Goal: Information Seeking & Learning: Learn about a topic

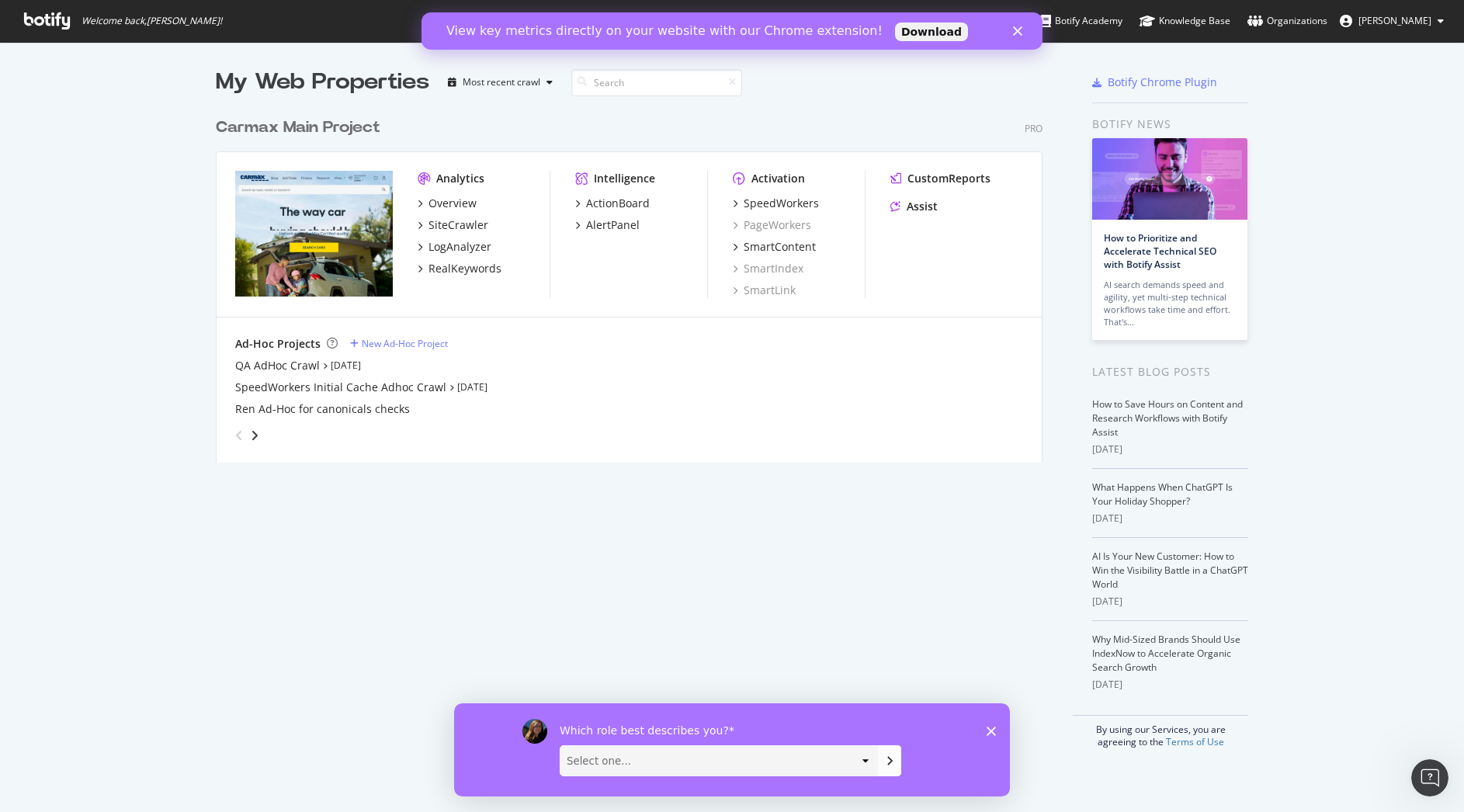
click at [1015, 30] on icon "Close" at bounding box center [1018, 31] width 10 height 10
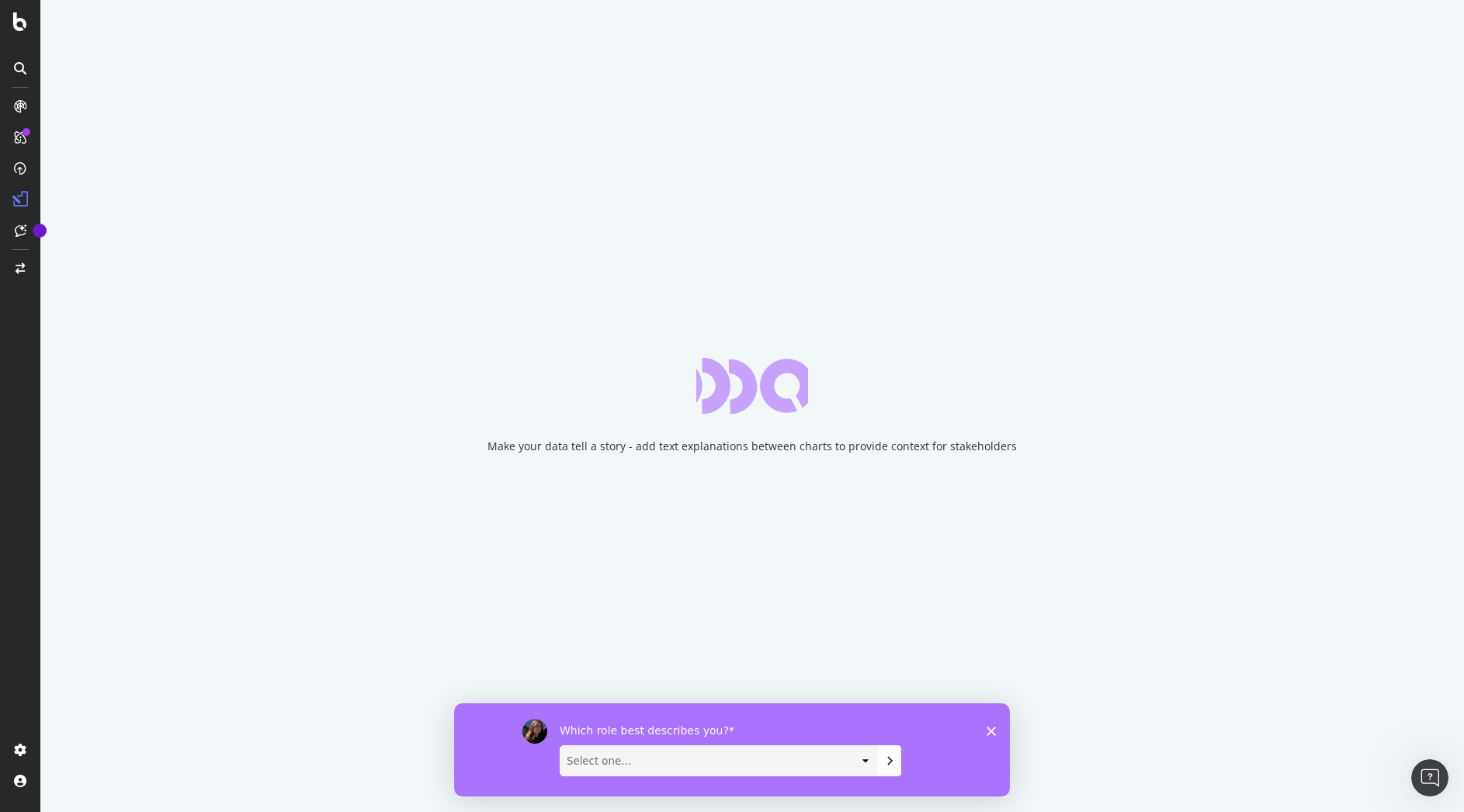
click at [995, 730] on icon "Close survey" at bounding box center [992, 730] width 10 height 10
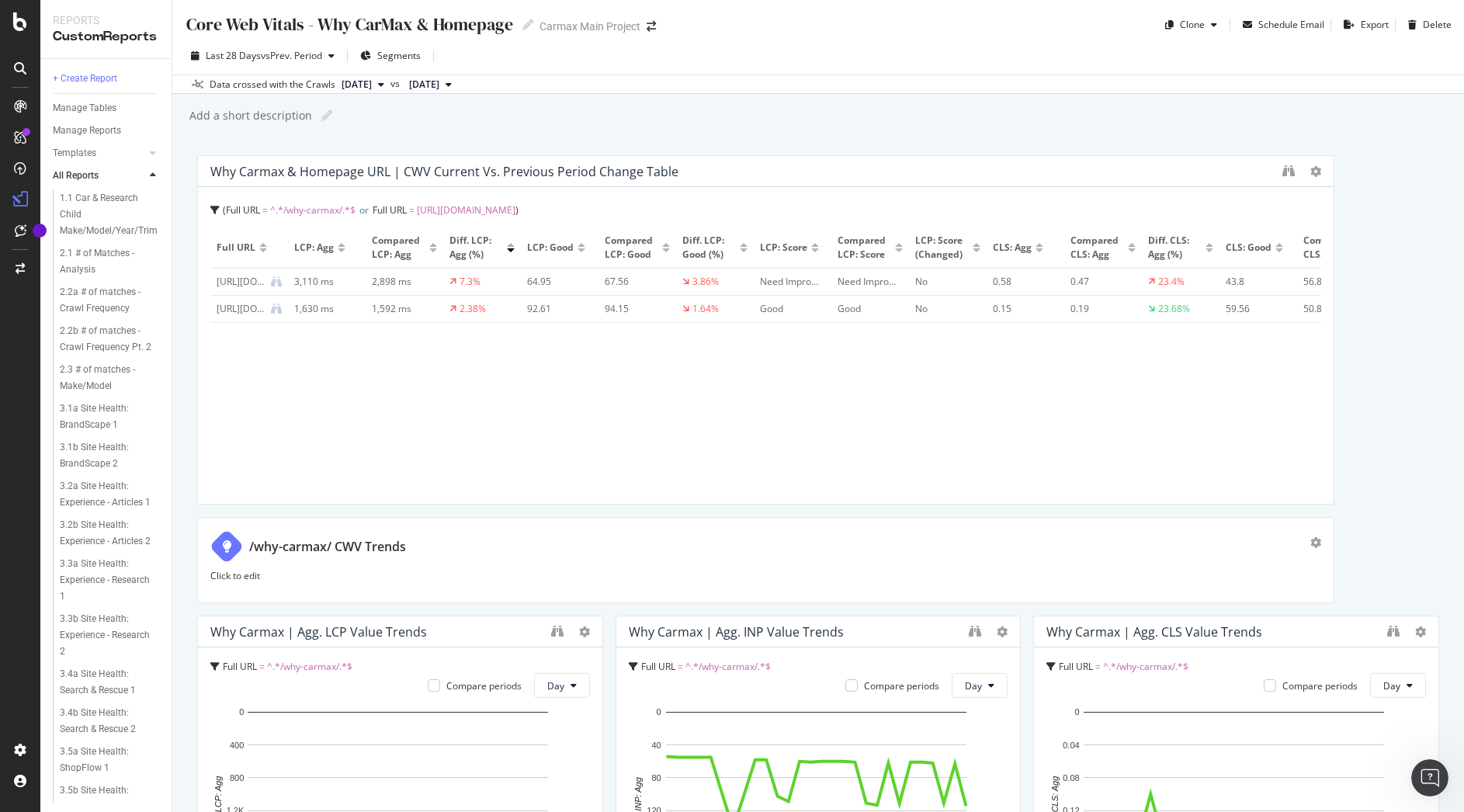
click at [249, 275] on div "[URL][DOMAIN_NAME]" at bounding box center [241, 281] width 48 height 14
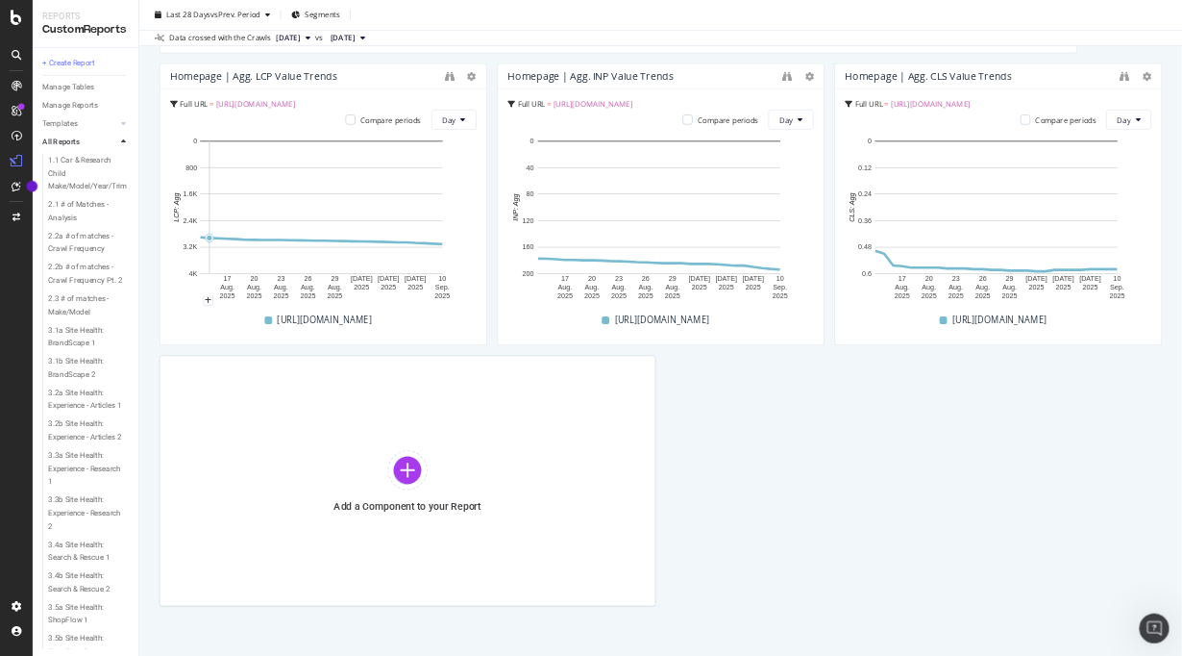
scroll to position [1257, 0]
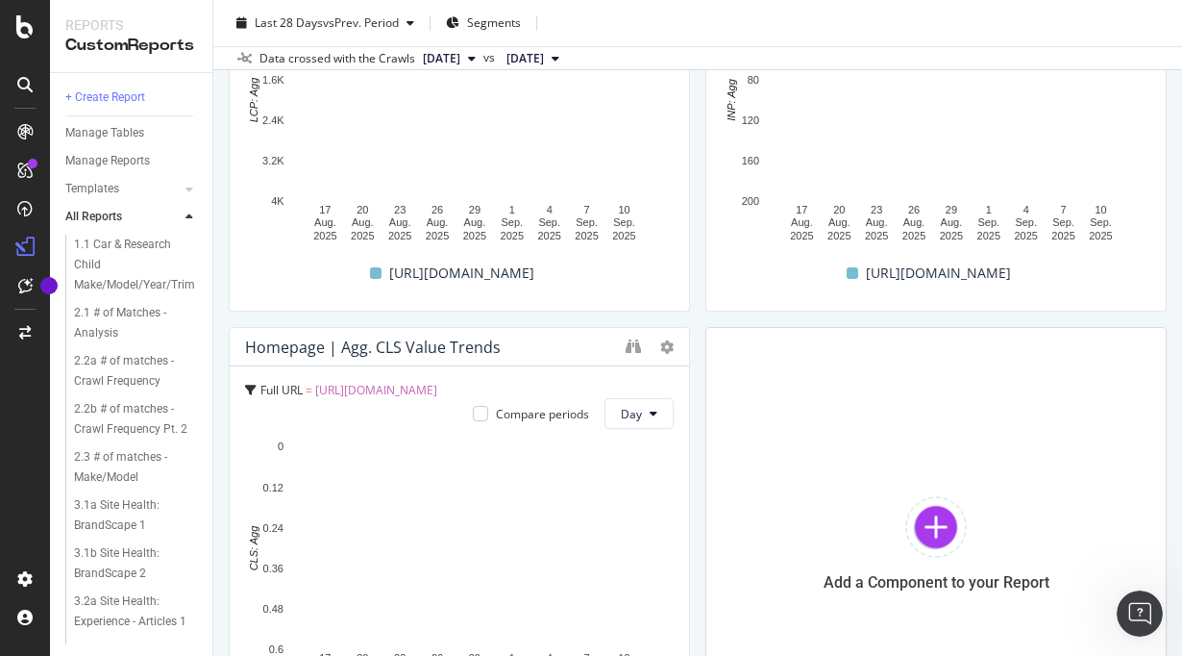
scroll to position [2073, 0]
